Goal: Task Accomplishment & Management: Complete application form

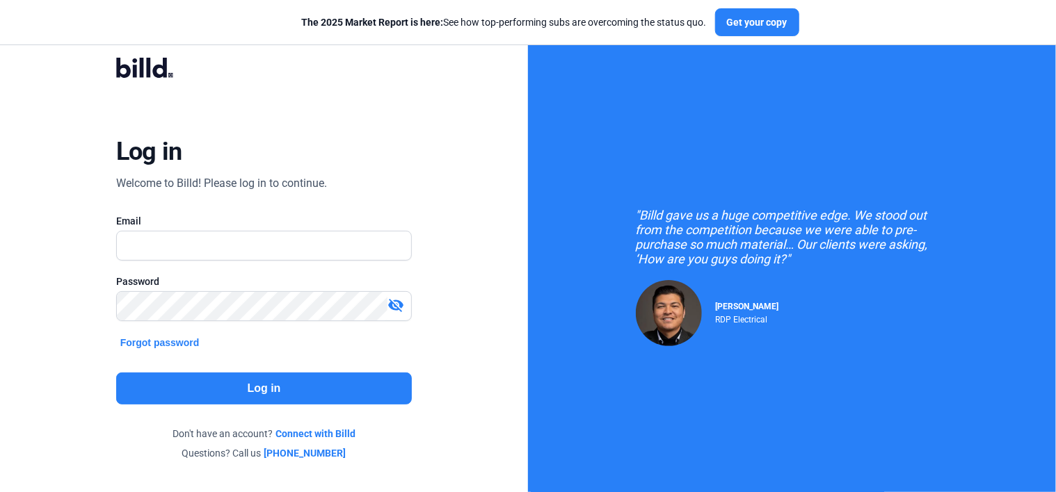
type input "[EMAIL_ADDRESS][DOMAIN_NAME]"
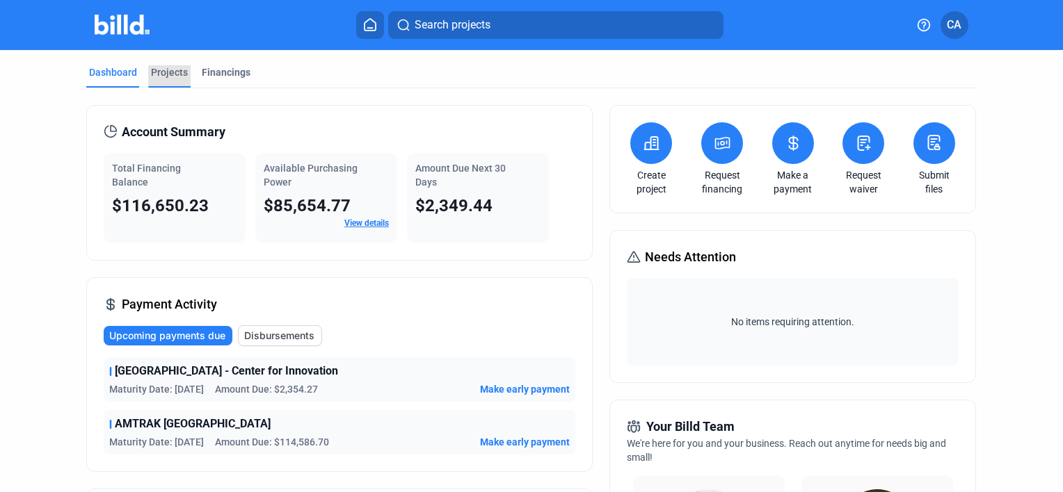
click at [168, 72] on div "Projects" at bounding box center [169, 72] width 37 height 14
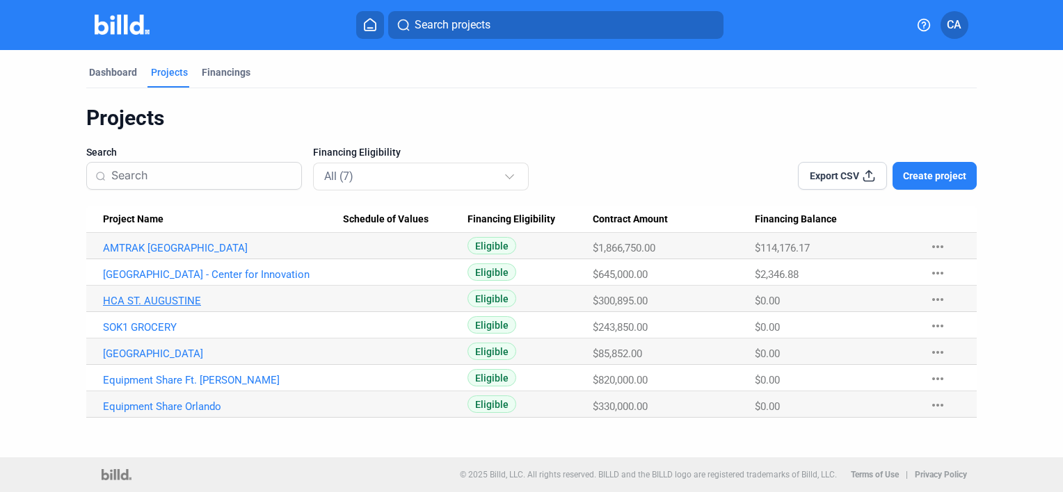
click at [168, 300] on link "HCA ST. AUGUSTINE" at bounding box center [223, 301] width 240 height 13
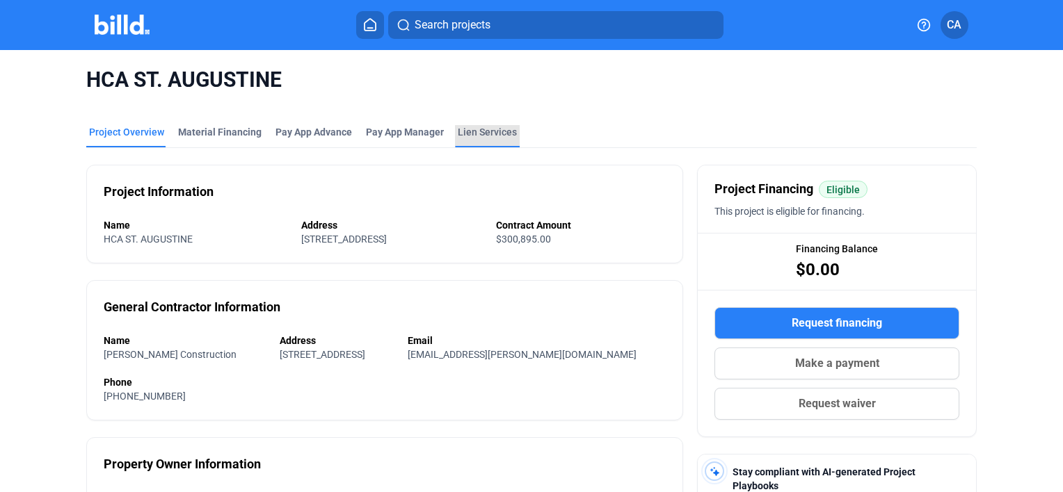
click at [467, 131] on div "Lien Services" at bounding box center [487, 132] width 59 height 14
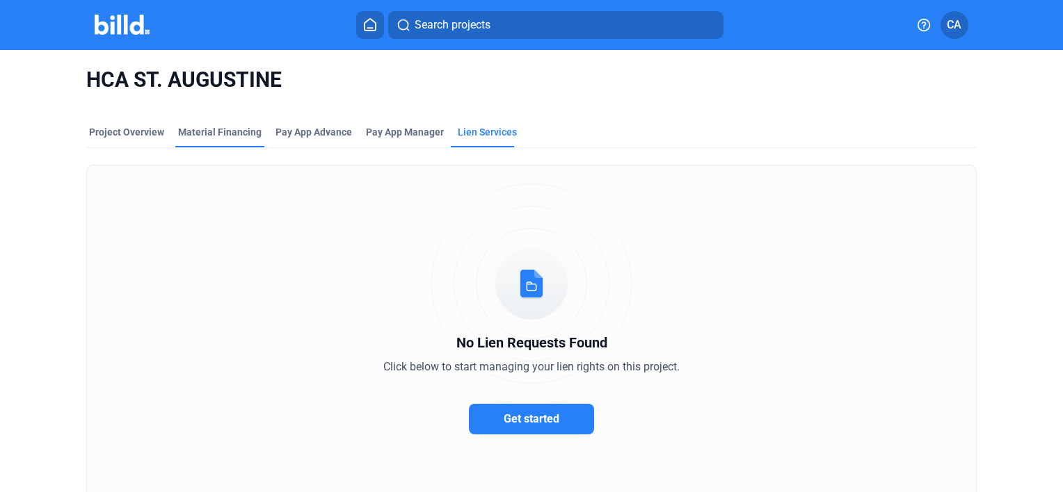
click at [188, 138] on div "Material Financing" at bounding box center [219, 132] width 83 height 14
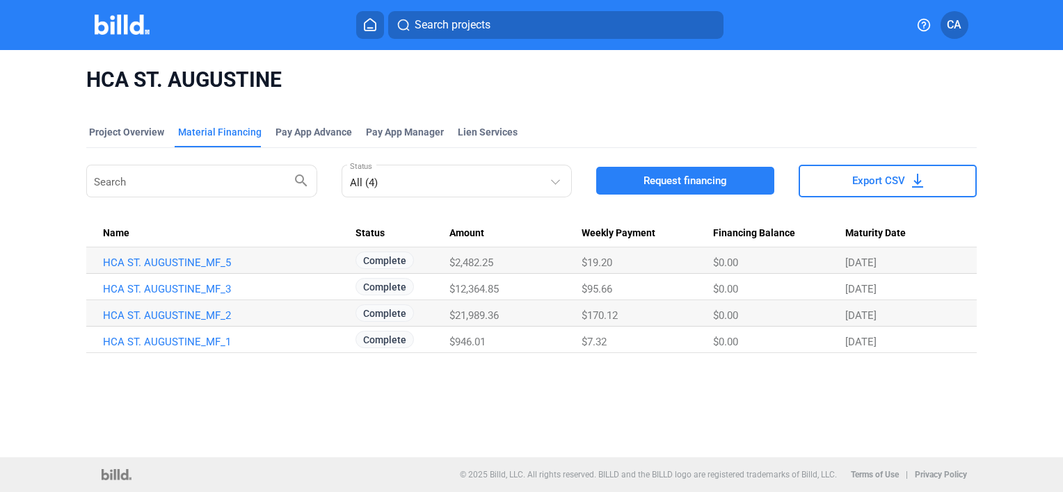
click at [130, 122] on mat-tab-group "Project Overview Material Financing Pay App Advance Pay App Manager Lien Servic…" at bounding box center [531, 231] width 890 height 243
click at [124, 131] on div "Project Overview" at bounding box center [126, 132] width 75 height 14
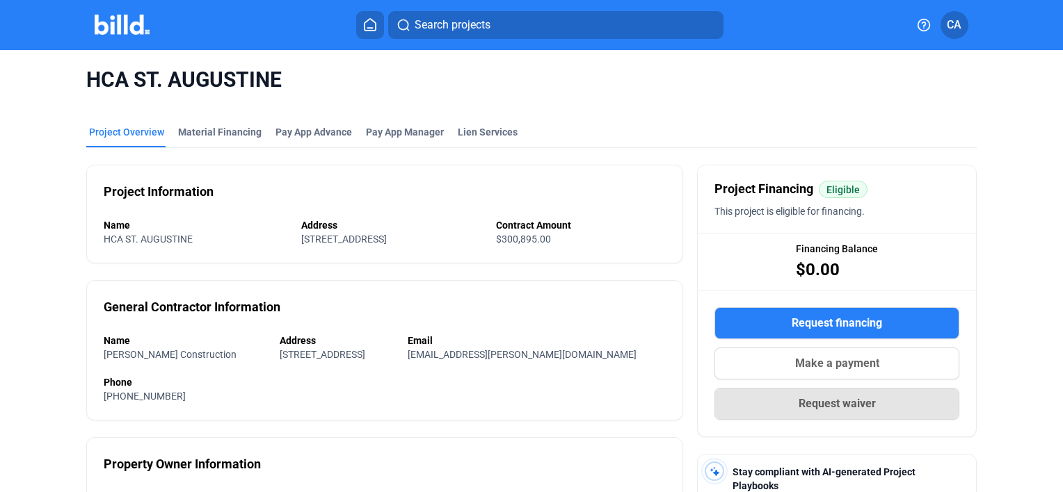
click at [784, 413] on button "Request waiver" at bounding box center [836, 404] width 245 height 32
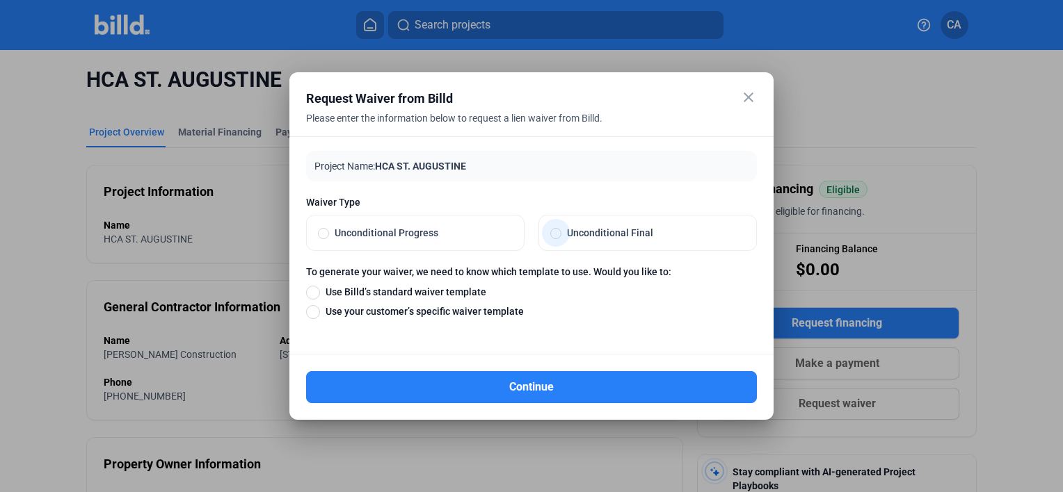
click at [559, 236] on span at bounding box center [555, 233] width 11 height 11
click at [559, 236] on input "Unconditional Final" at bounding box center [555, 233] width 11 height 13
radio input "true"
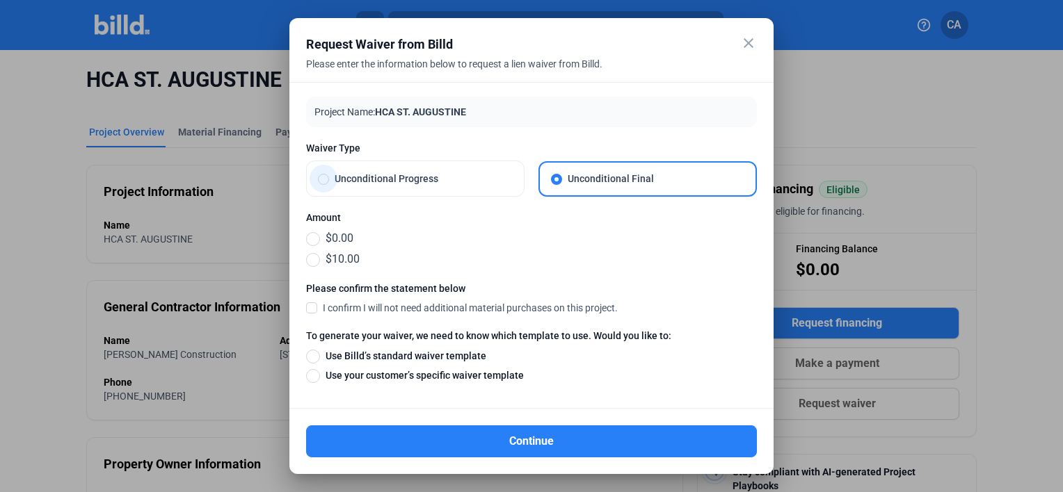
click at [337, 186] on label "Unconditional Progress" at bounding box center [415, 178] width 217 height 35
click at [329, 185] on input "Unconditional Progress" at bounding box center [323, 178] width 11 height 13
radio input "true"
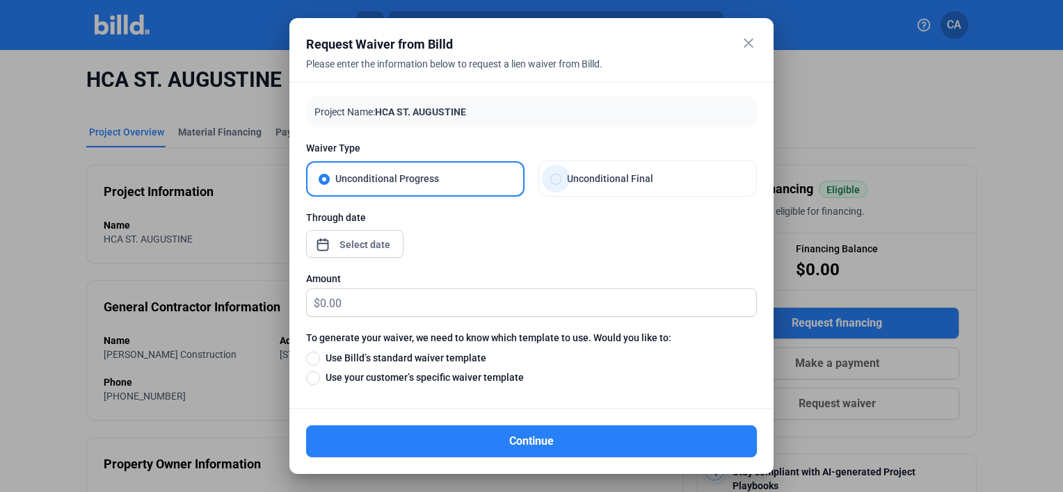
click at [553, 182] on span at bounding box center [555, 179] width 11 height 11
click at [553, 182] on input "Unconditional Final" at bounding box center [555, 178] width 11 height 13
radio input "true"
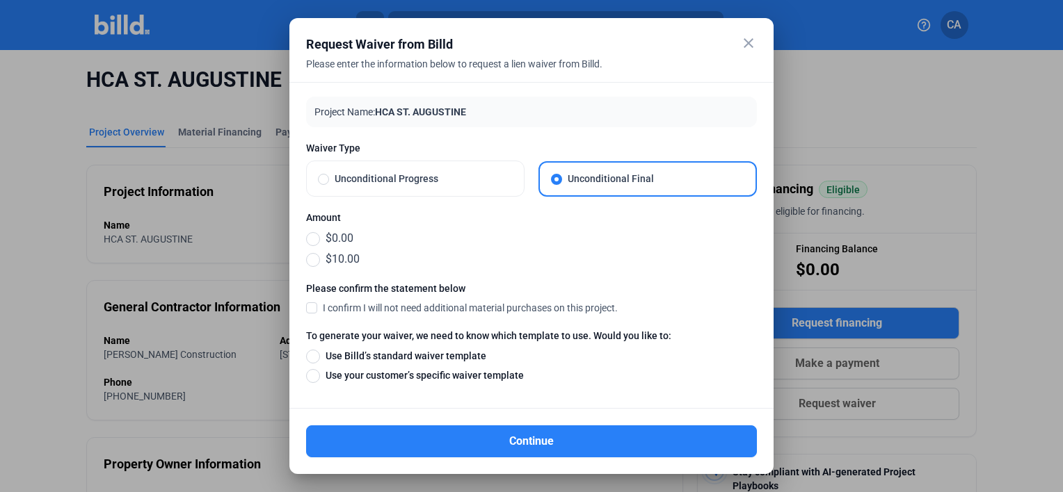
click at [310, 248] on mat-radio-group "$0.00 $10.00" at bounding box center [531, 249] width 451 height 38
click at [312, 242] on span at bounding box center [313, 239] width 14 height 14
click at [312, 242] on input "$0.00" at bounding box center [313, 238] width 14 height 15
radio input "true"
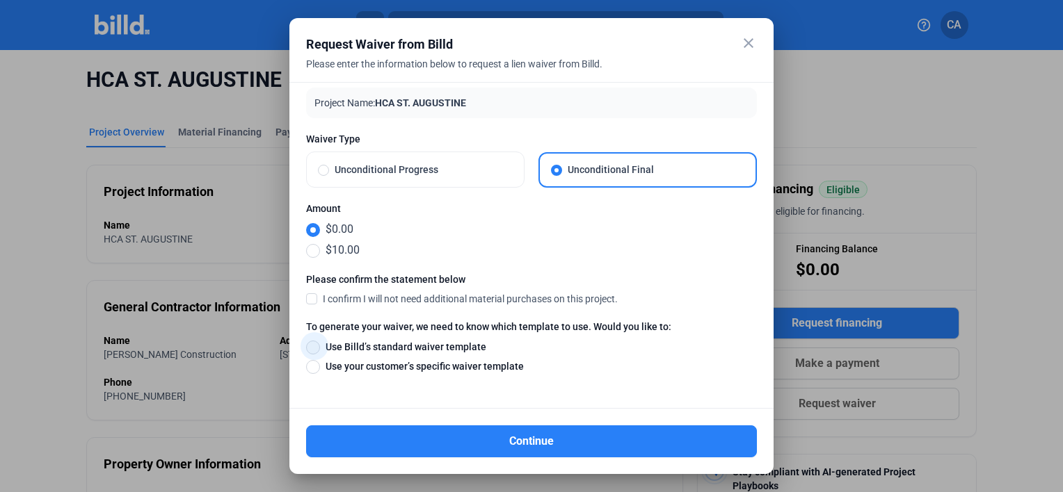
click at [307, 344] on span at bounding box center [313, 348] width 14 height 14
click at [307, 344] on input "Use Billd’s standard waiver template" at bounding box center [313, 346] width 14 height 15
radio input "true"
click at [743, 35] on mat-icon "close" at bounding box center [748, 43] width 17 height 17
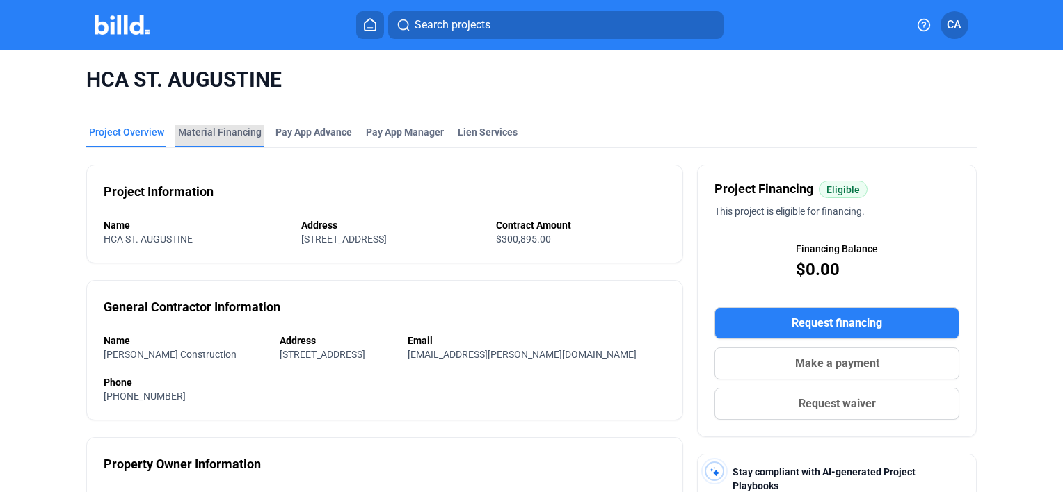
click at [229, 128] on div "Material Financing" at bounding box center [219, 132] width 83 height 14
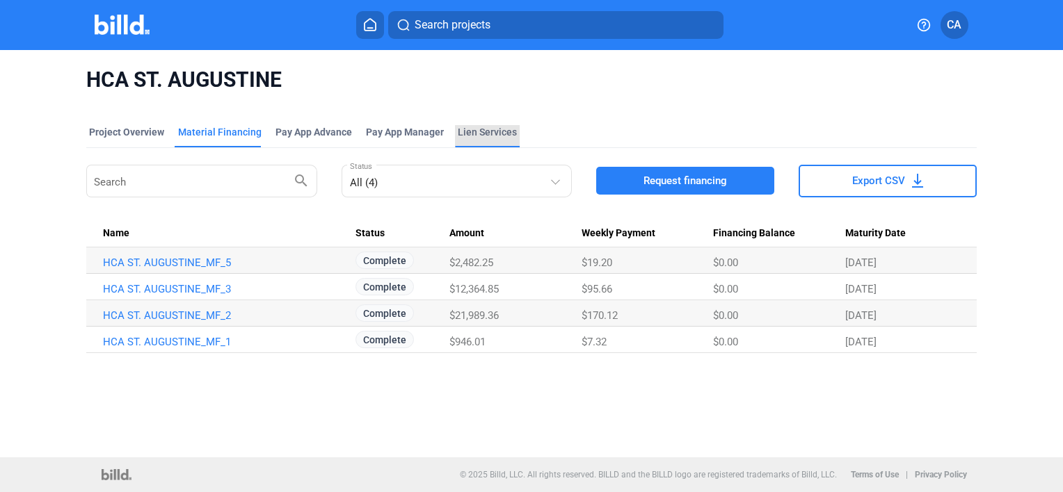
click at [474, 131] on div "Lien Services" at bounding box center [487, 132] width 59 height 14
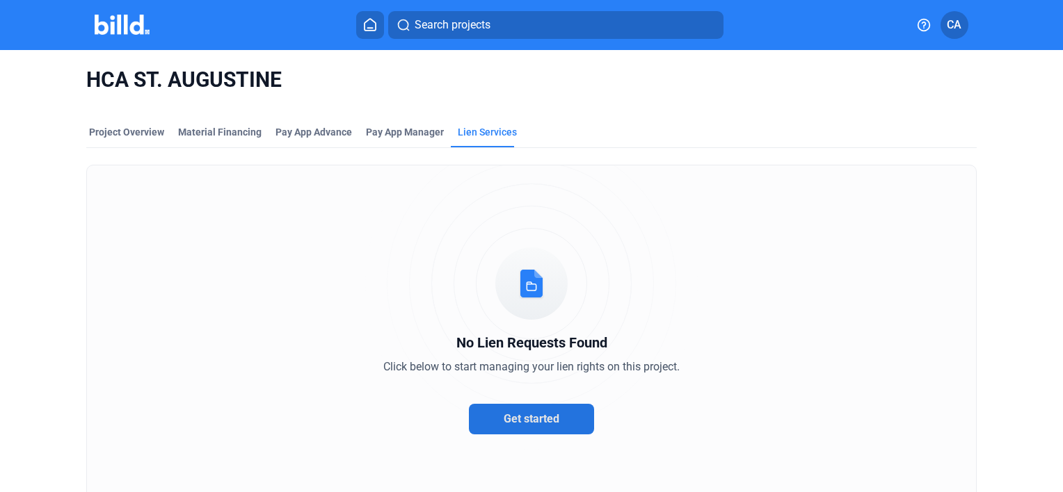
click at [508, 427] on button "Get started" at bounding box center [531, 419] width 125 height 31
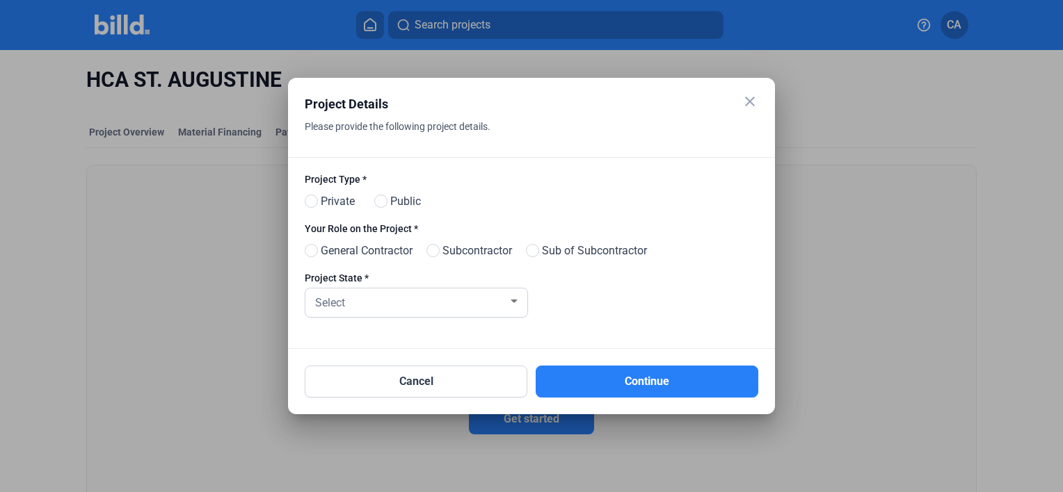
click at [751, 104] on mat-icon "close" at bounding box center [749, 101] width 17 height 17
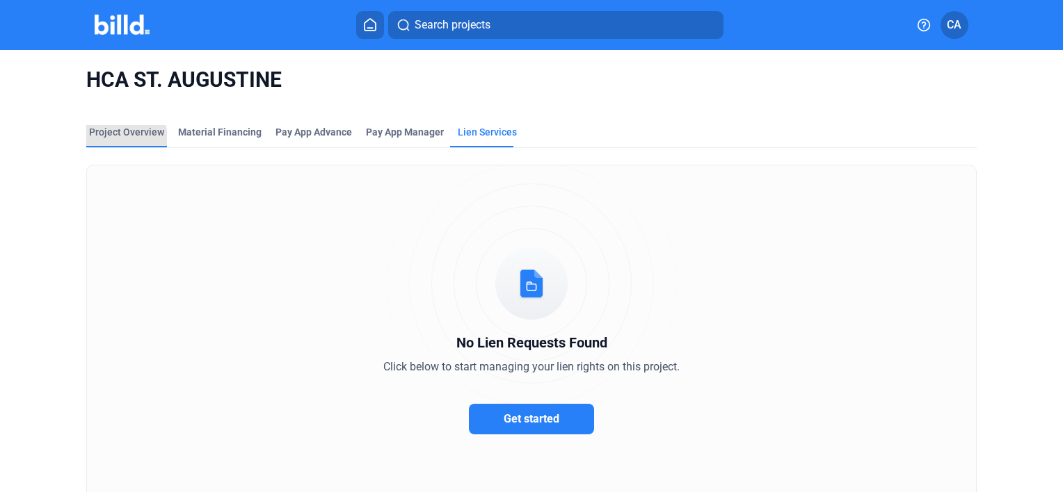
click at [112, 142] on div "Project Overview" at bounding box center [126, 136] width 81 height 22
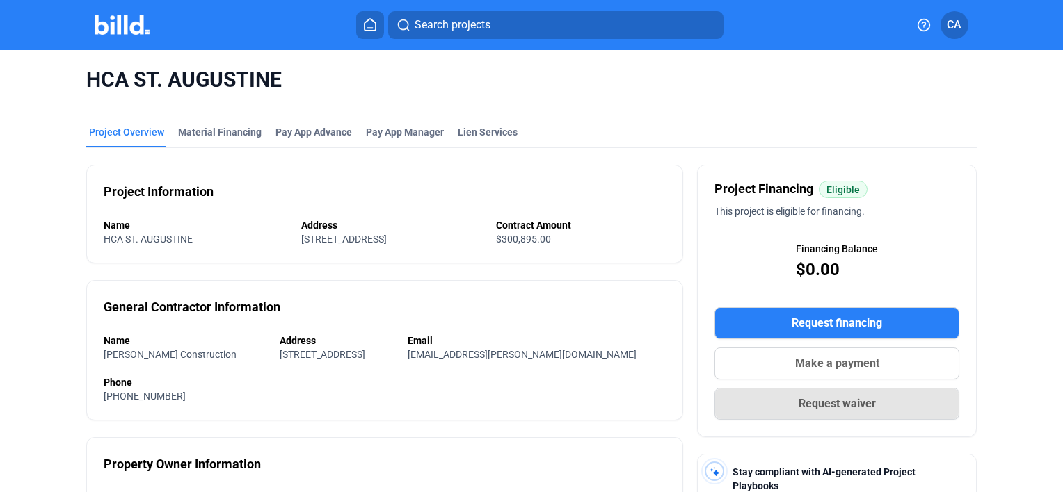
click at [777, 408] on button "Request waiver" at bounding box center [836, 404] width 245 height 32
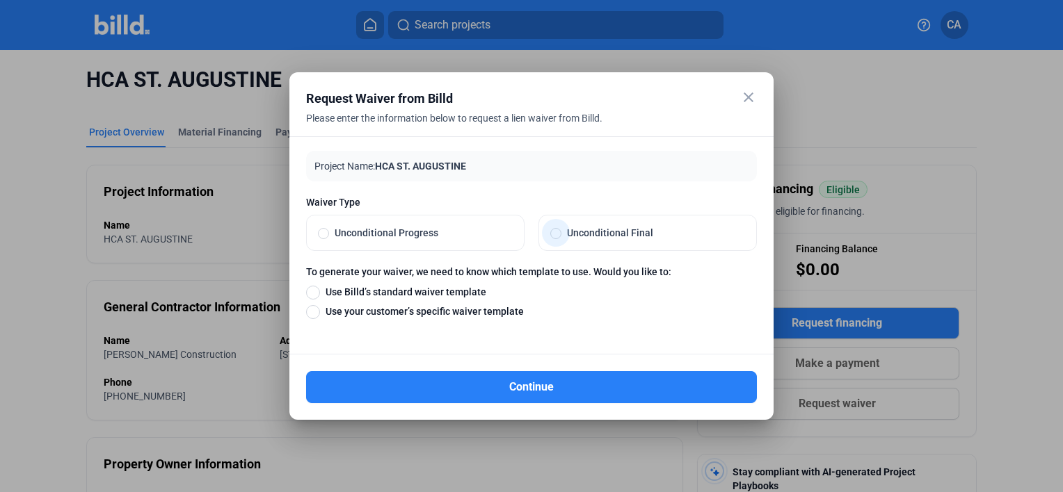
click at [558, 234] on span at bounding box center [555, 233] width 11 height 11
click at [558, 234] on input "Unconditional Final" at bounding box center [555, 233] width 11 height 13
radio input "true"
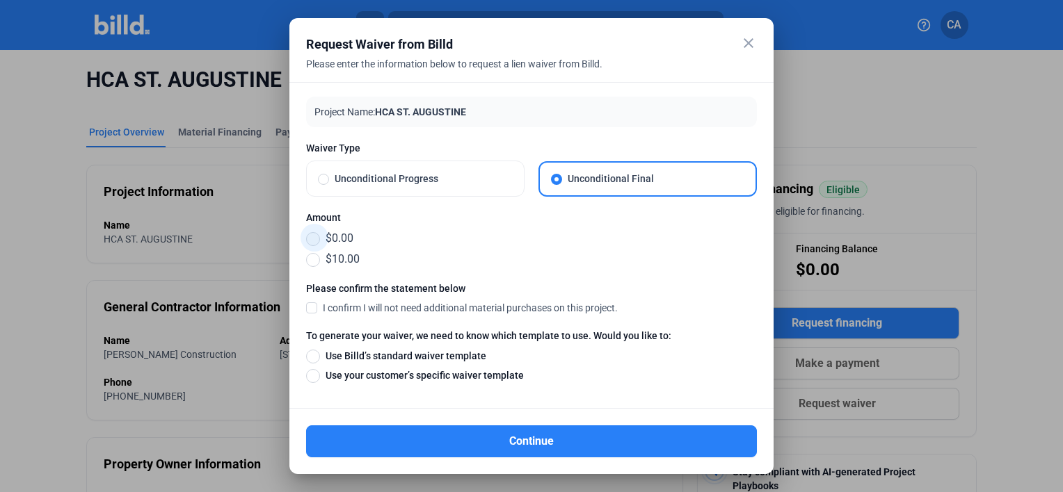
click at [312, 235] on span at bounding box center [313, 239] width 14 height 14
click at [312, 235] on input "$0.00" at bounding box center [313, 238] width 14 height 15
radio input "true"
click at [309, 309] on span at bounding box center [311, 307] width 11 height 13
click at [0, 0] on input "I confirm I will not need additional material purchases on this project." at bounding box center [0, 0] width 0 height 0
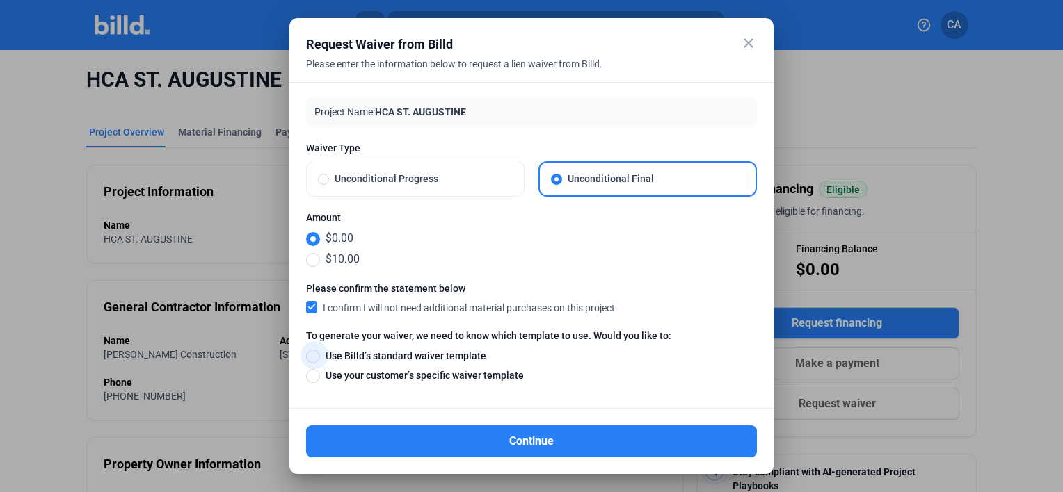
click at [312, 356] on span at bounding box center [313, 357] width 14 height 14
click at [312, 356] on input "Use Billd’s standard waiver template" at bounding box center [313, 355] width 14 height 15
radio input "true"
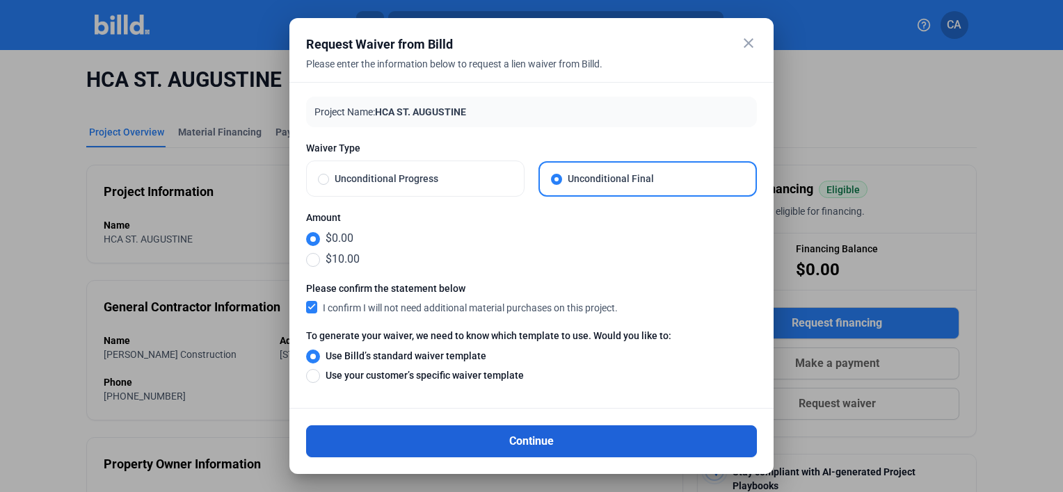
click at [411, 442] on button "Continue" at bounding box center [531, 442] width 451 height 32
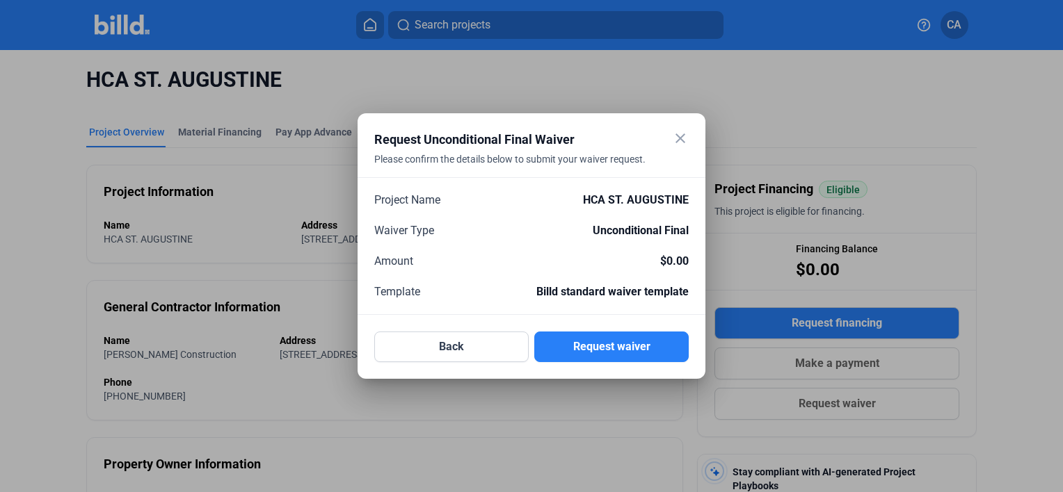
click at [682, 139] on mat-icon "close" at bounding box center [680, 138] width 17 height 17
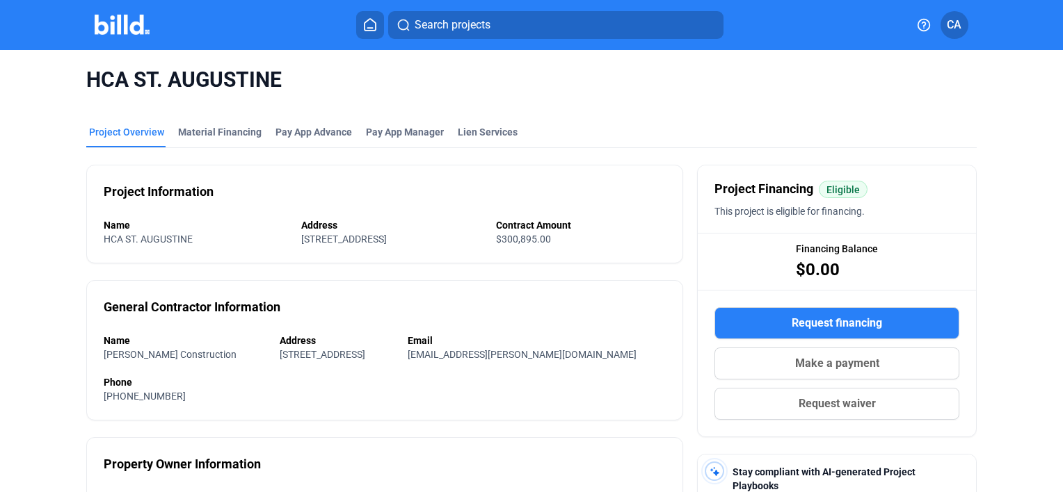
click at [782, 398] on button "Request waiver" at bounding box center [836, 404] width 245 height 32
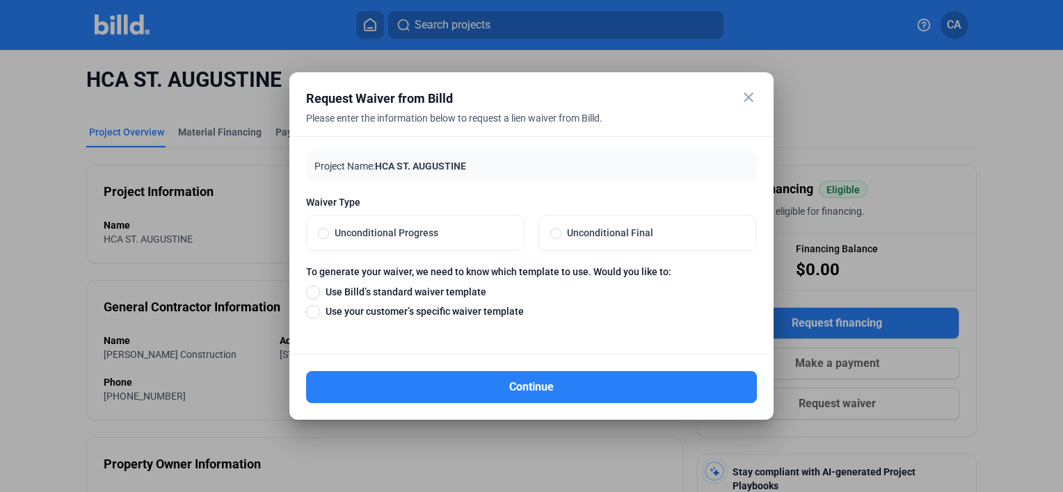
click at [330, 236] on span "Unconditional Progress" at bounding box center [421, 233] width 184 height 14
click at [329, 236] on input "Unconditional Progress" at bounding box center [323, 233] width 11 height 13
radio input "true"
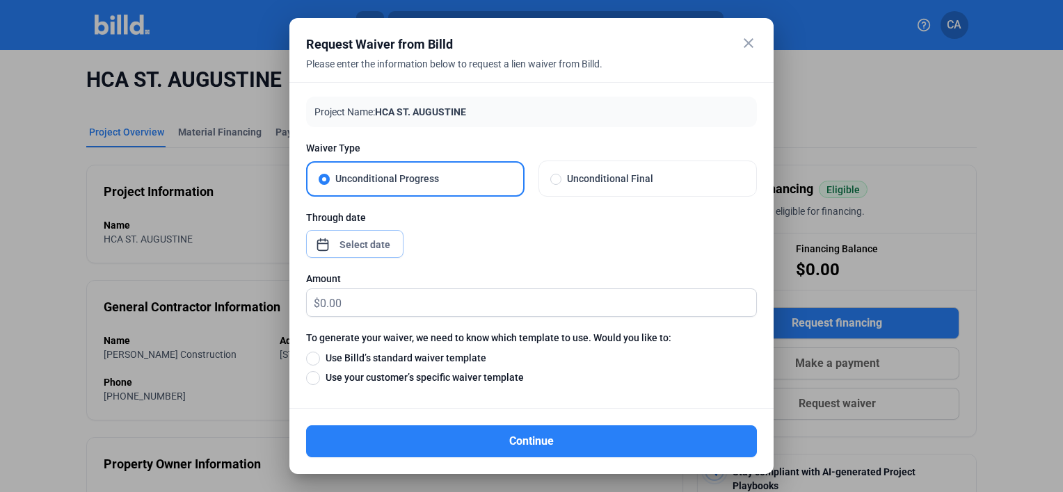
click at [358, 244] on div "close Request Waiver from Billd Please enter the information below to request a…" at bounding box center [531, 246] width 1063 height 492
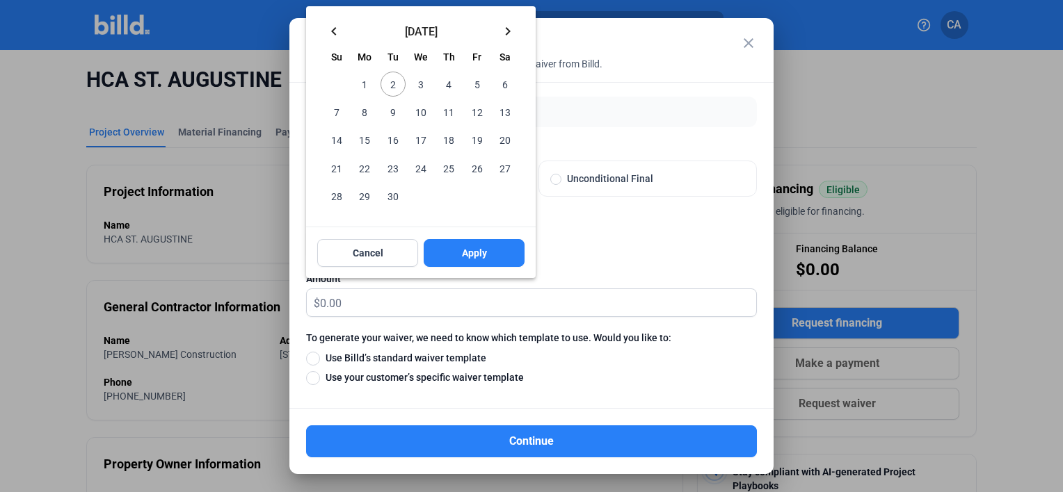
click at [386, 85] on span "2" at bounding box center [392, 84] width 25 height 25
click at [460, 250] on button "Apply" at bounding box center [474, 253] width 101 height 28
type input "[DATE]"
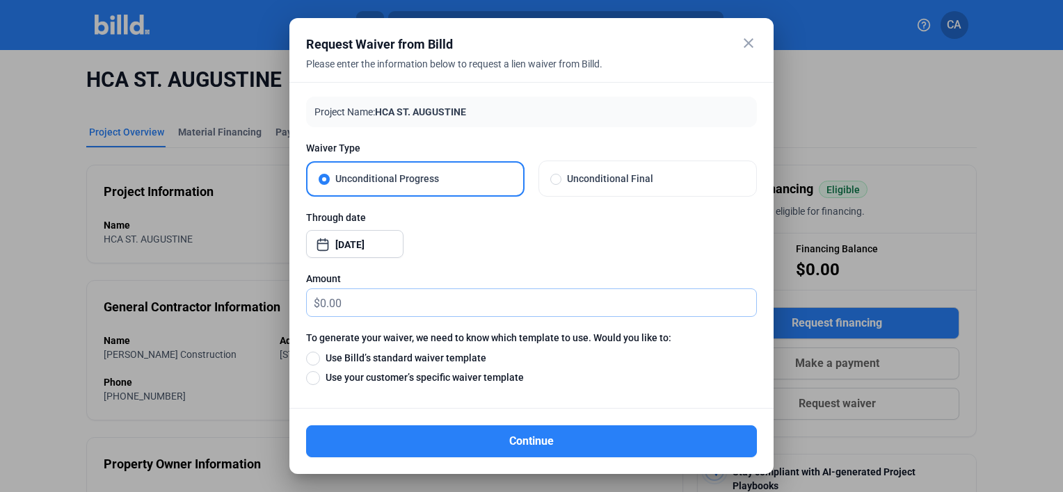
click at [362, 296] on input "text" at bounding box center [538, 302] width 436 height 27
click at [749, 45] on mat-icon "close" at bounding box center [748, 43] width 17 height 17
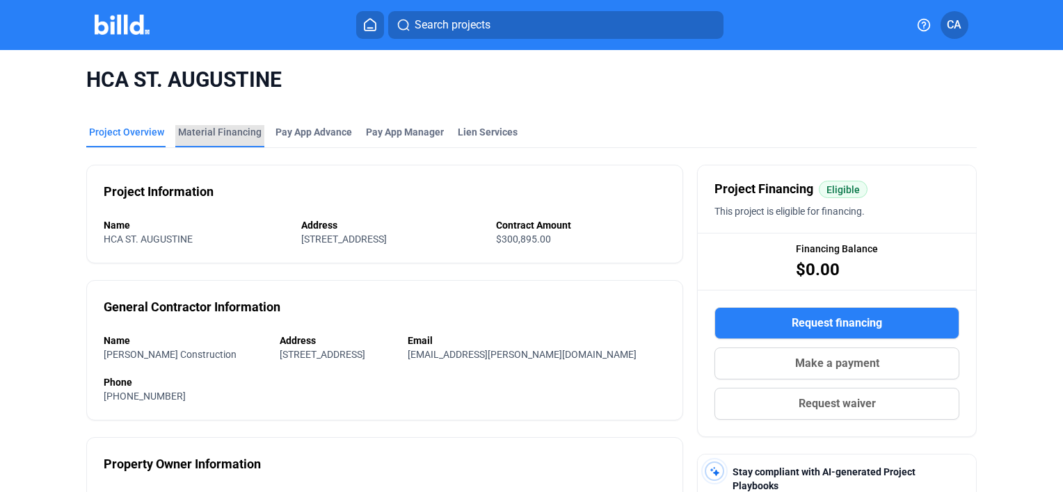
click at [223, 130] on div "Material Financing" at bounding box center [219, 132] width 83 height 14
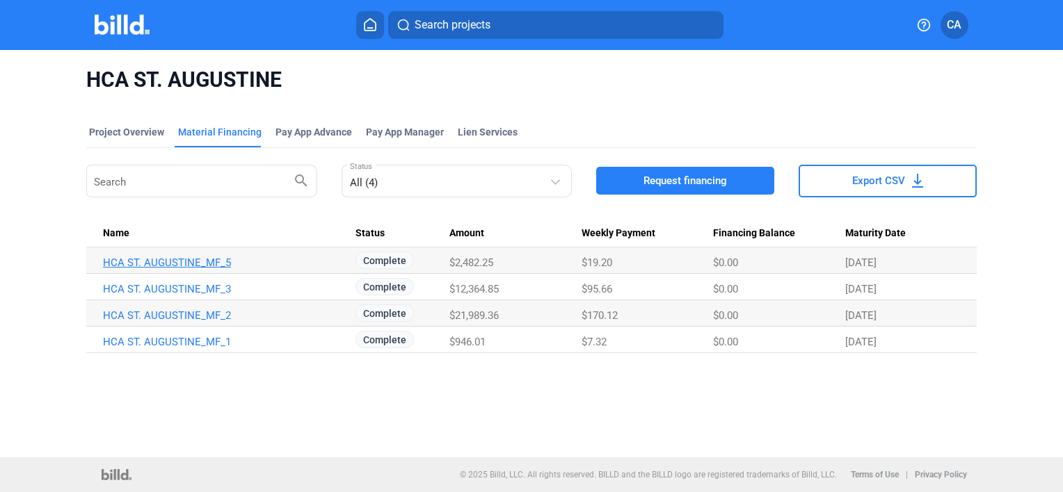
click at [151, 262] on link "HCA ST. AUGUSTINE_MF_5" at bounding box center [223, 263] width 240 height 13
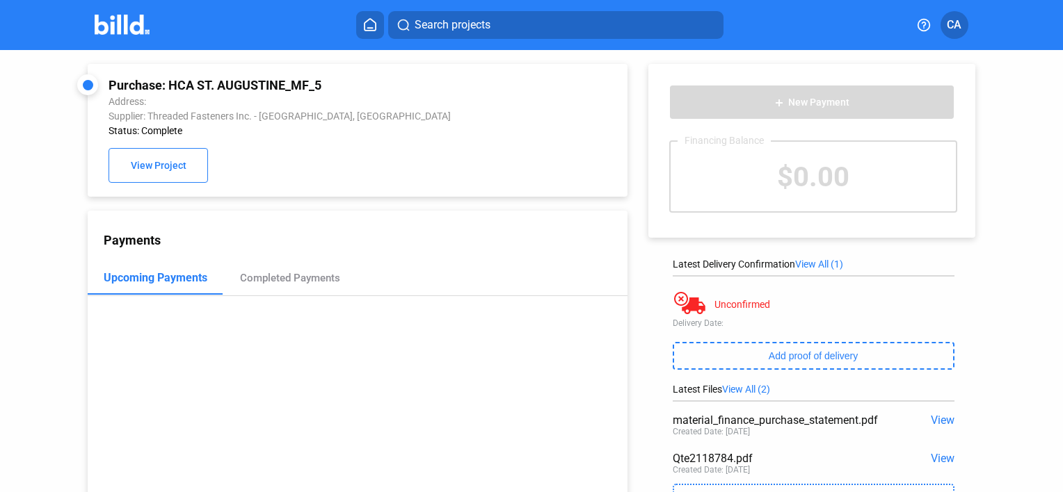
scroll to position [106, 0]
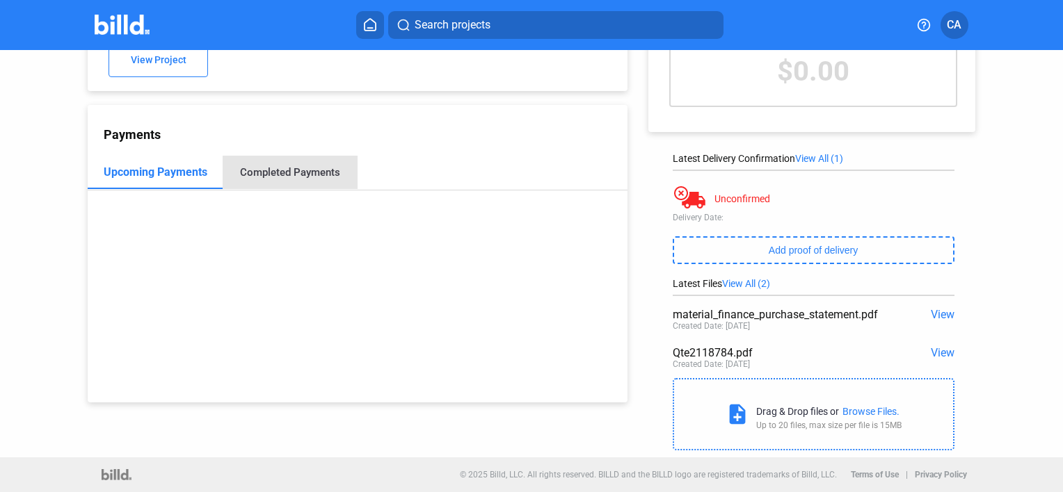
click at [306, 177] on div "Completed Payments" at bounding box center [290, 172] width 100 height 13
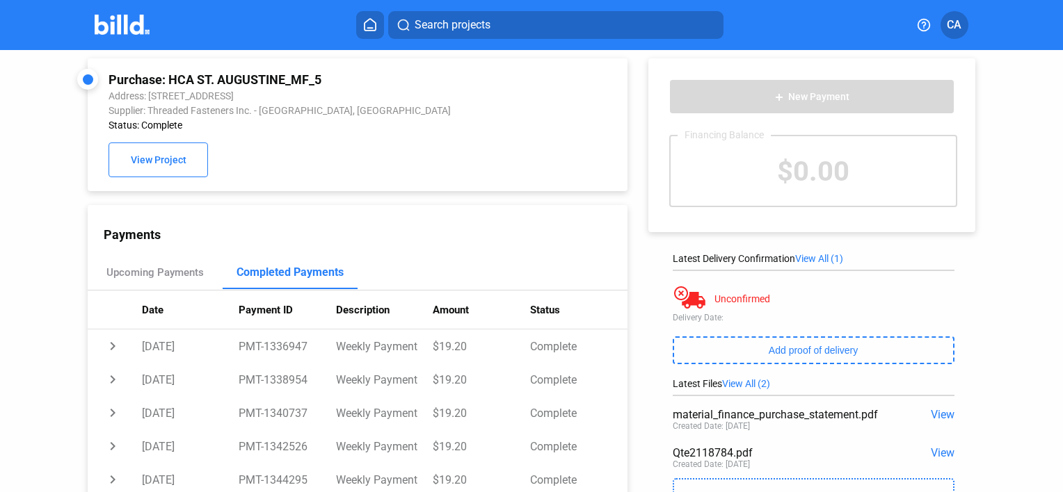
scroll to position [0, 0]
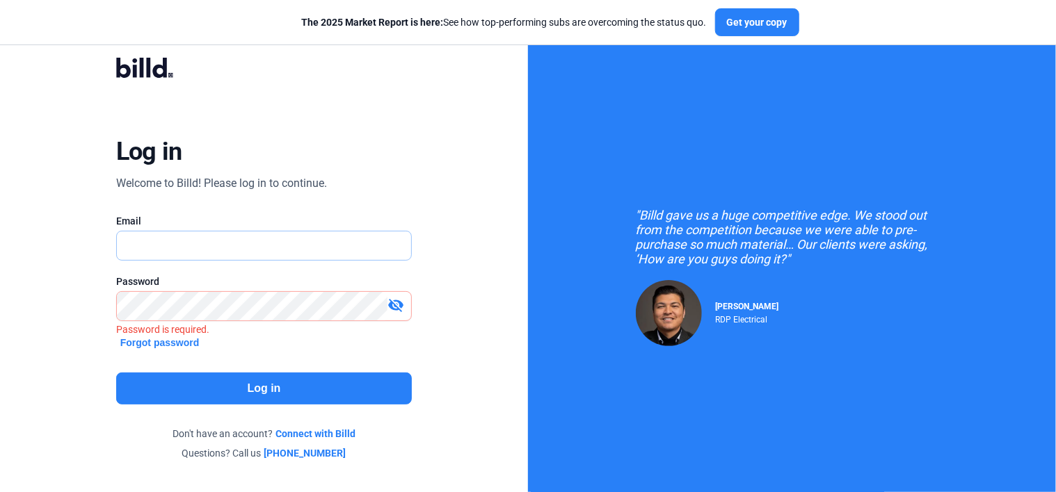
click at [151, 242] on input "text" at bounding box center [264, 246] width 295 height 29
type input "[EMAIL_ADDRESS][DOMAIN_NAME]"
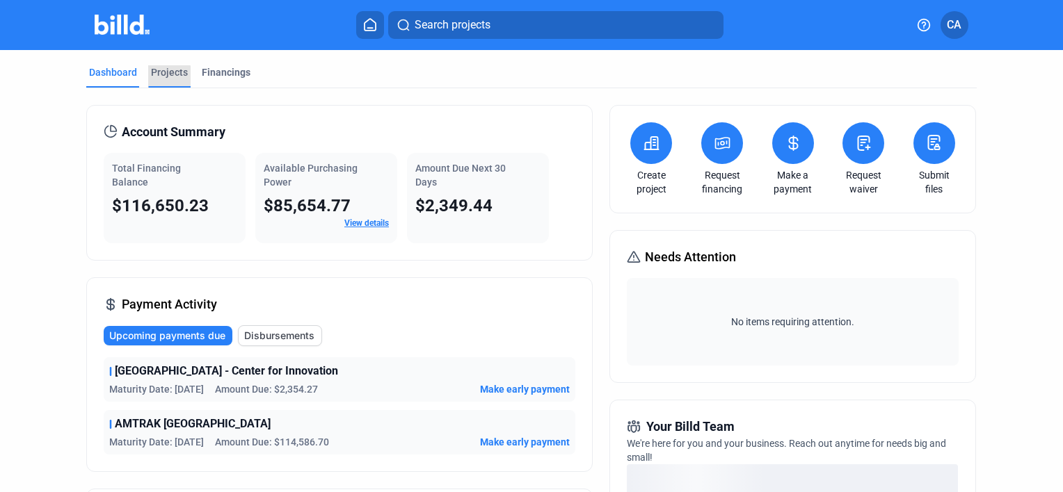
click at [161, 78] on div "Projects" at bounding box center [169, 72] width 37 height 14
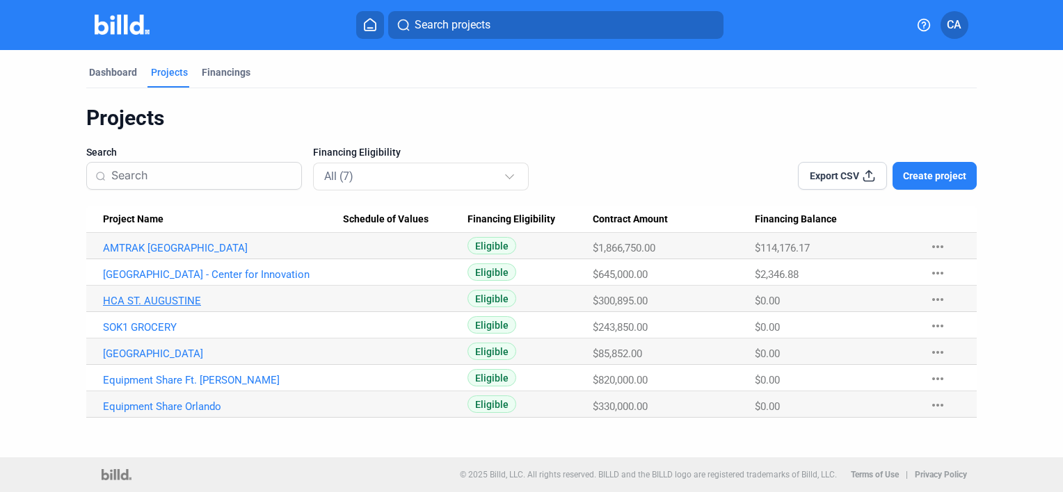
click at [159, 298] on link "HCA ST. AUGUSTINE" at bounding box center [223, 301] width 240 height 13
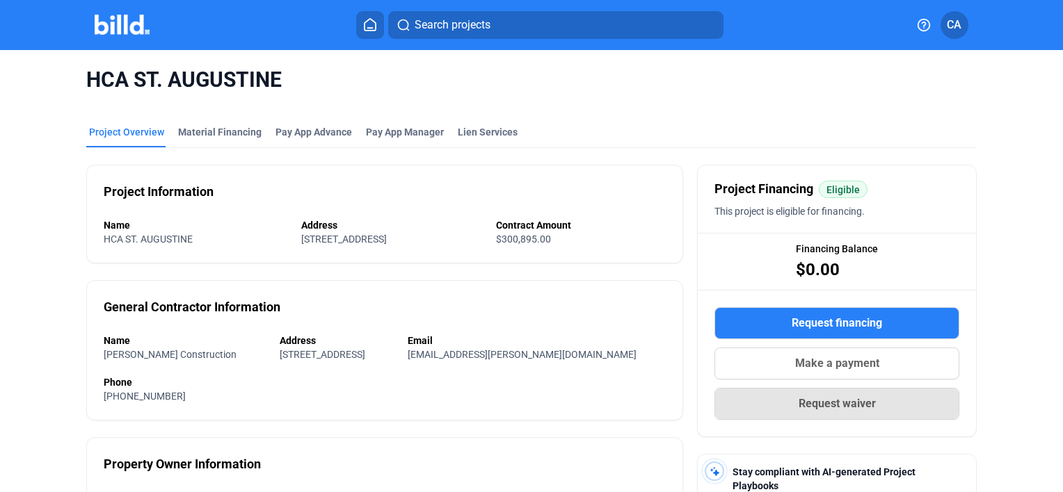
click at [798, 406] on span "Request waiver" at bounding box center [836, 404] width 77 height 17
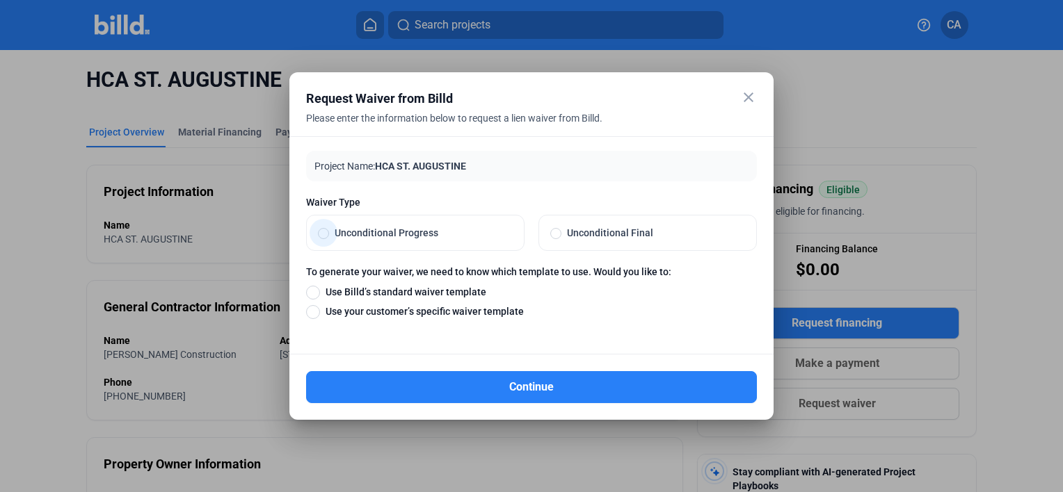
click at [332, 239] on span "Unconditional Progress" at bounding box center [421, 233] width 184 height 14
click at [329, 239] on input "Unconditional Progress" at bounding box center [323, 233] width 11 height 13
radio input "true"
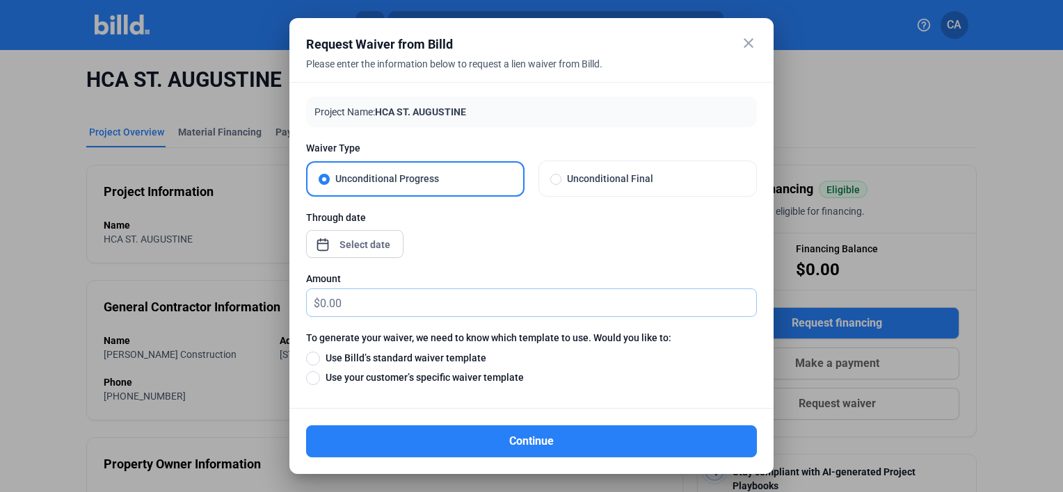
click at [361, 308] on input "text" at bounding box center [538, 302] width 436 height 27
type input "2,502.14"
click at [316, 241] on span "Open calendar" at bounding box center [322, 237] width 33 height 33
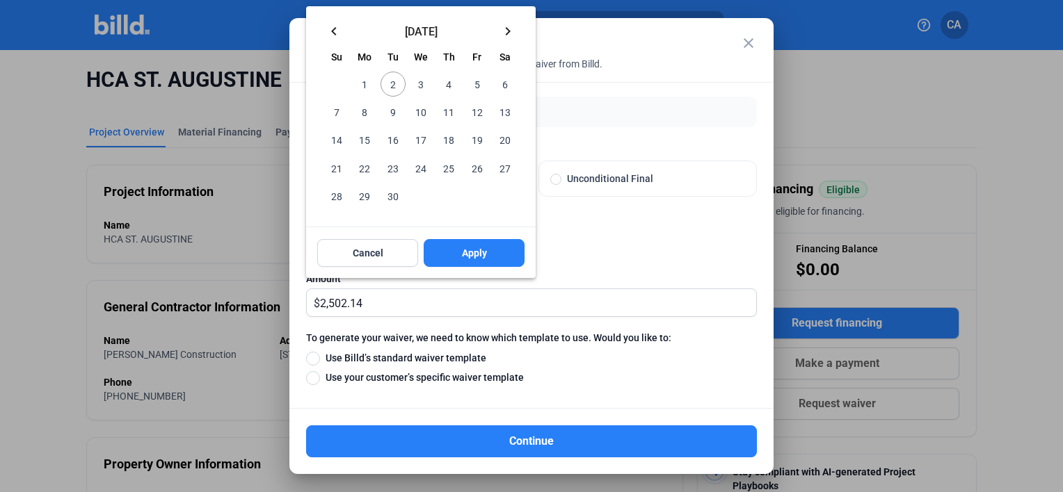
click at [400, 83] on span "2" at bounding box center [392, 84] width 25 height 25
click at [478, 257] on span "Apply" at bounding box center [474, 253] width 25 height 14
type input "[DATE]"
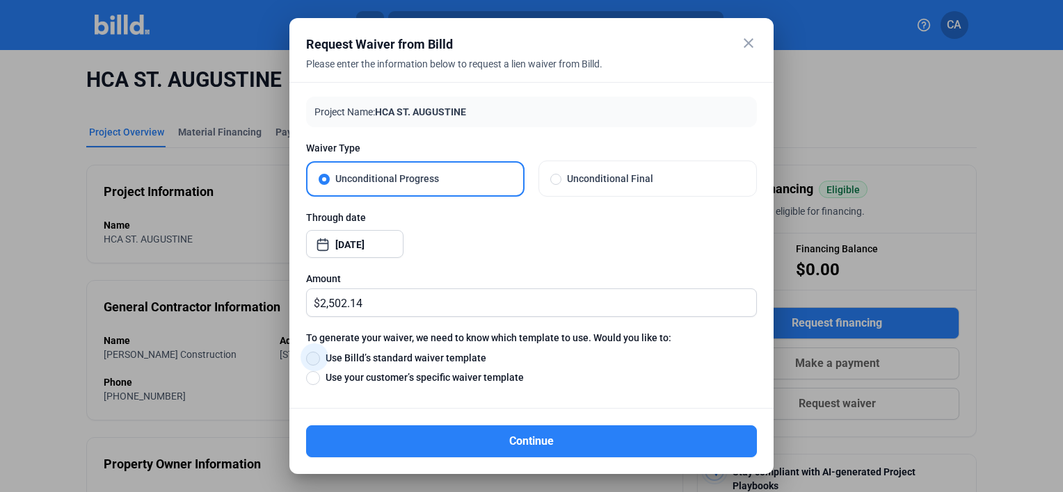
click at [310, 356] on span at bounding box center [313, 359] width 14 height 14
click at [310, 356] on input "Use Billd’s standard waiver template" at bounding box center [313, 357] width 14 height 15
radio input "true"
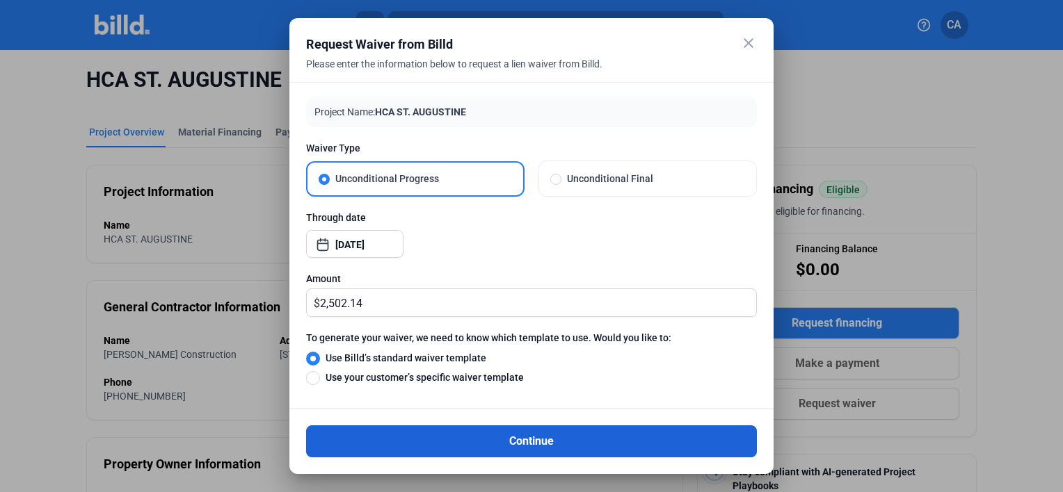
click at [428, 444] on button "Continue" at bounding box center [531, 442] width 451 height 32
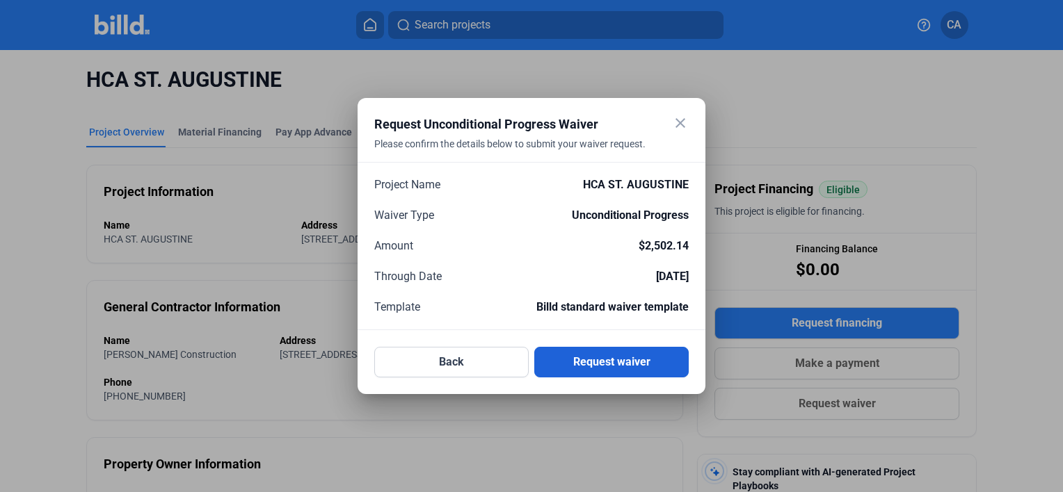
click at [604, 353] on button "Request waiver" at bounding box center [611, 362] width 154 height 31
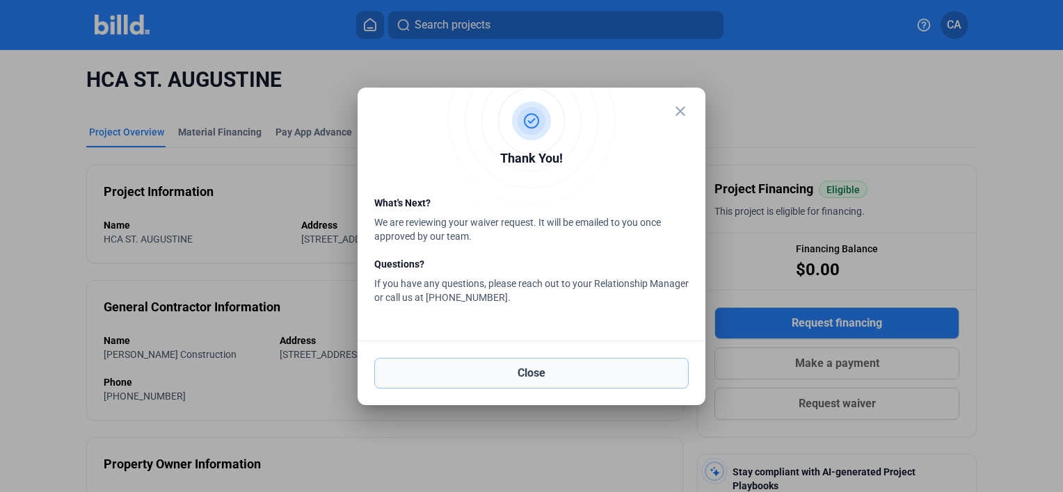
click at [512, 382] on button "Close" at bounding box center [531, 373] width 314 height 31
